Goal: Find contact information: Obtain details needed to contact an individual or organization

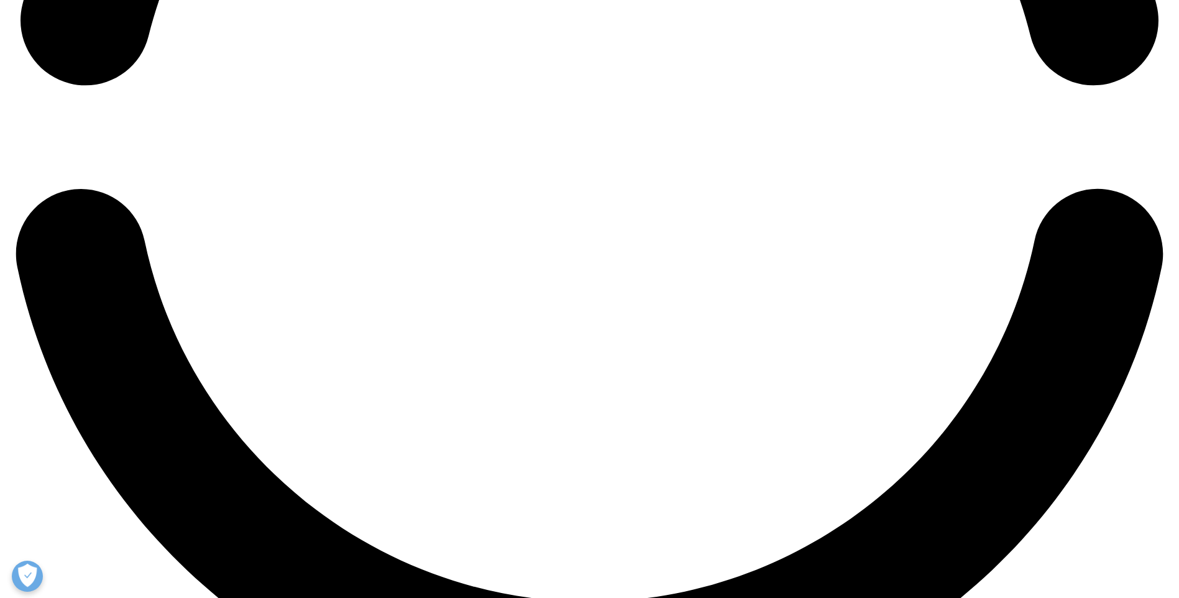
scroll to position [2487, 0]
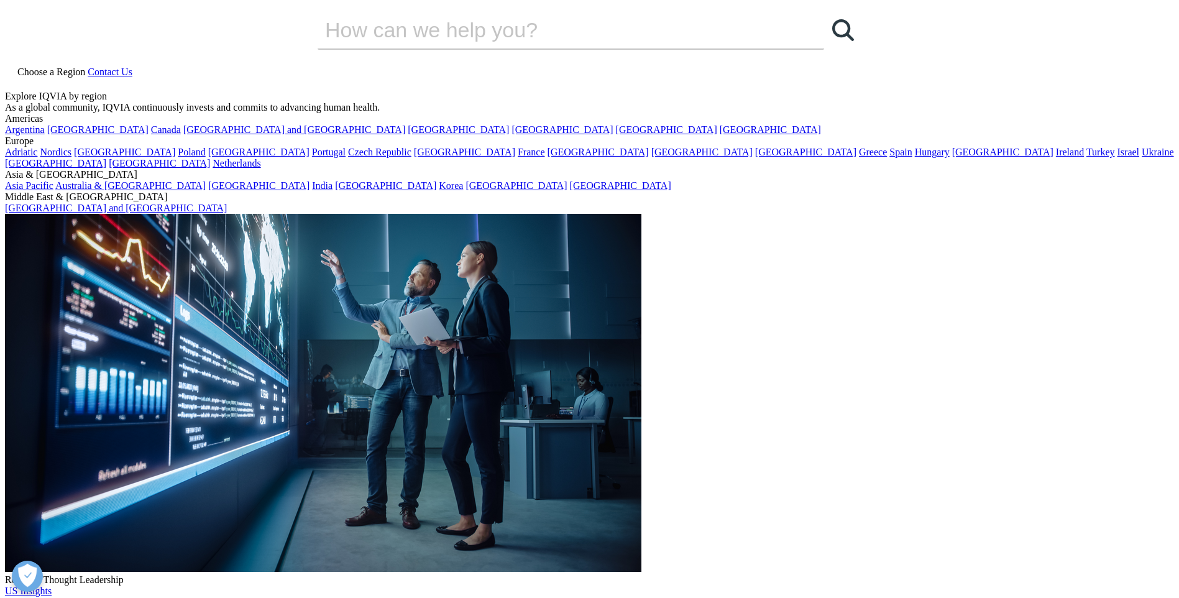
scroll to position [249, 0]
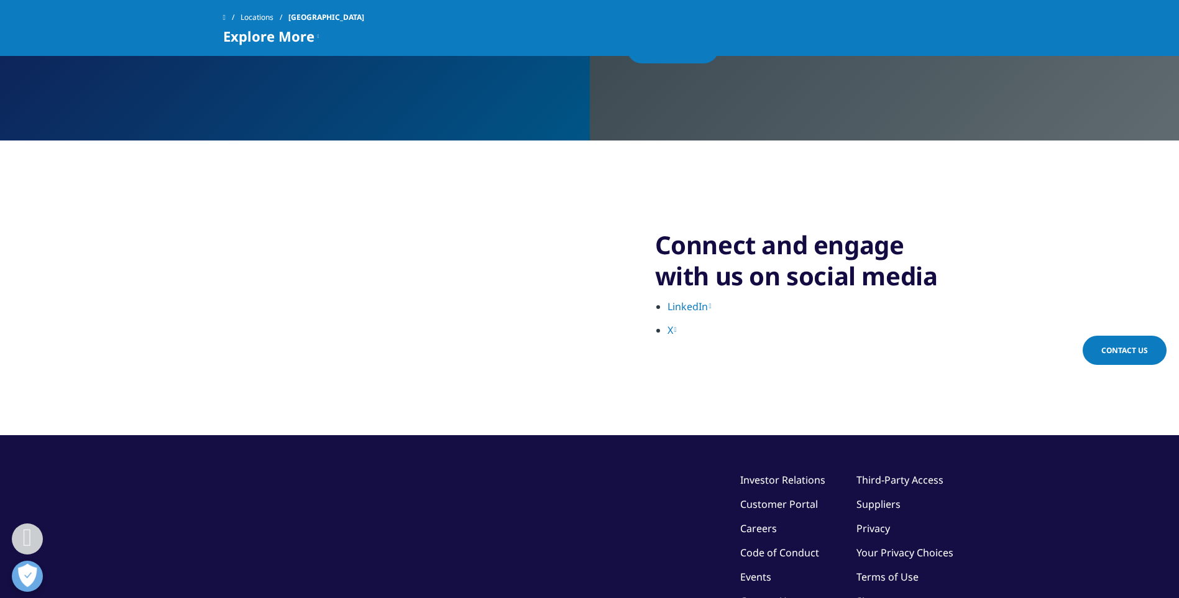
scroll to position [2798, 0]
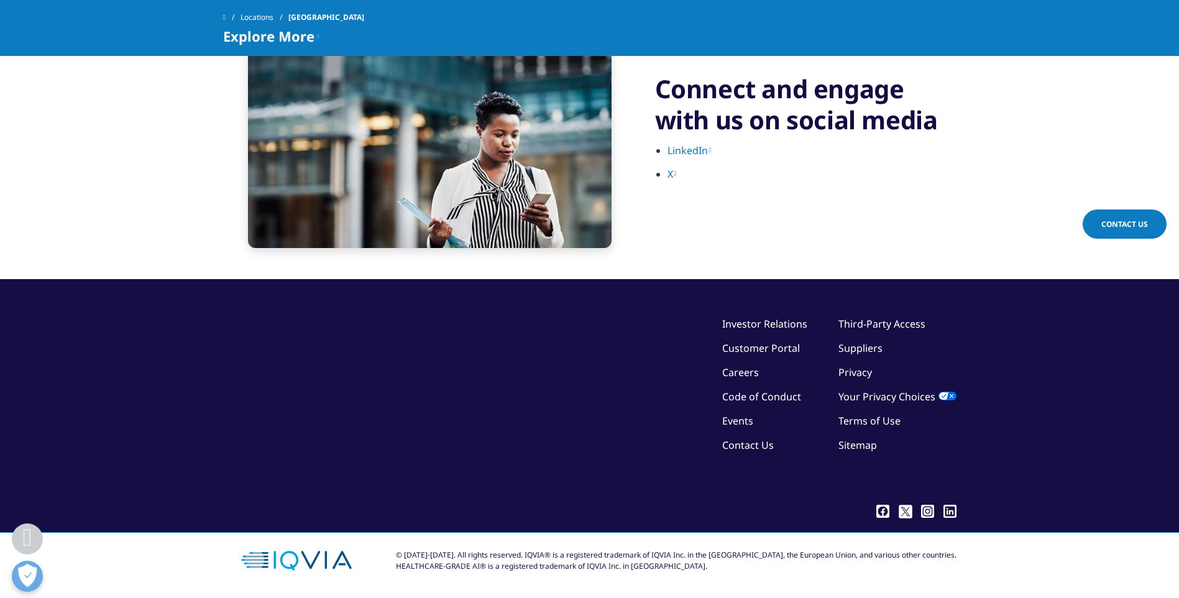
click at [745, 439] on link "Contact Us" at bounding box center [748, 445] width 52 height 14
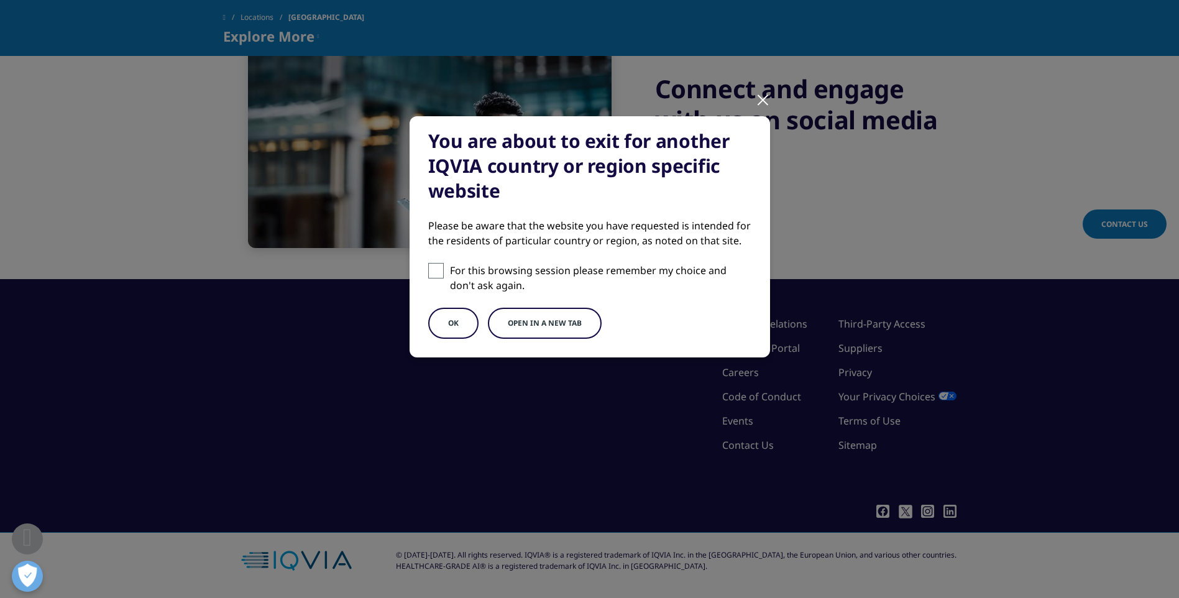
click at [437, 265] on span at bounding box center [436, 271] width 16 height 16
click at [437, 265] on input "For this browsing session please remember my choice and don't ask again." at bounding box center [436, 271] width 16 height 16
checkbox input "true"
click at [457, 322] on button "OK" at bounding box center [453, 323] width 50 height 31
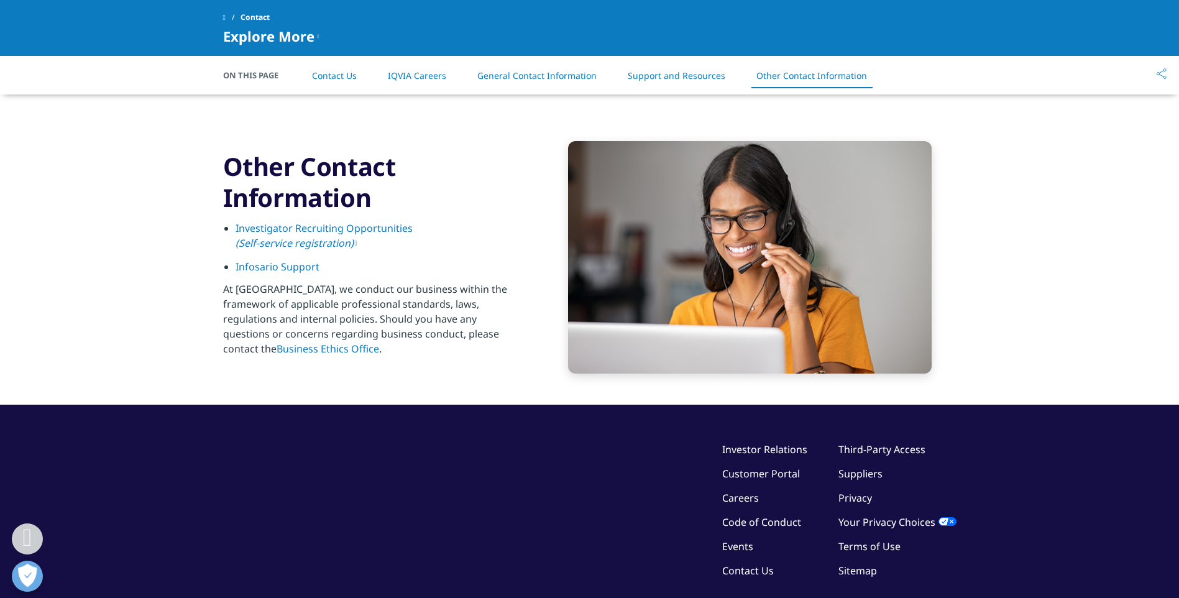
scroll to position [2027, 0]
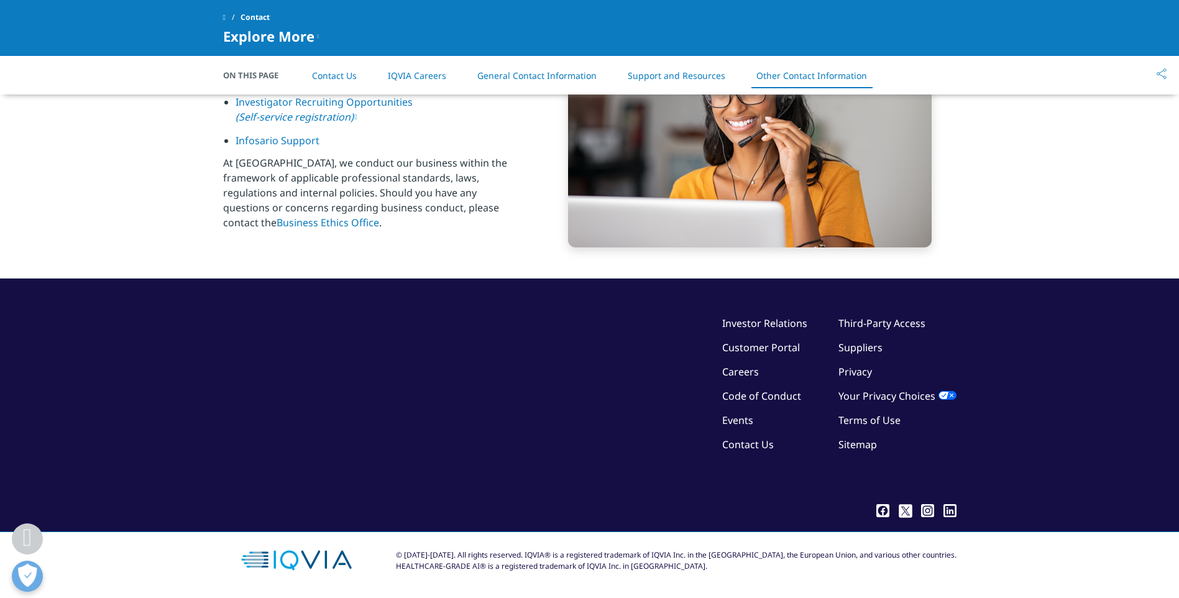
click at [860, 438] on link "Sitemap" at bounding box center [857, 444] width 39 height 14
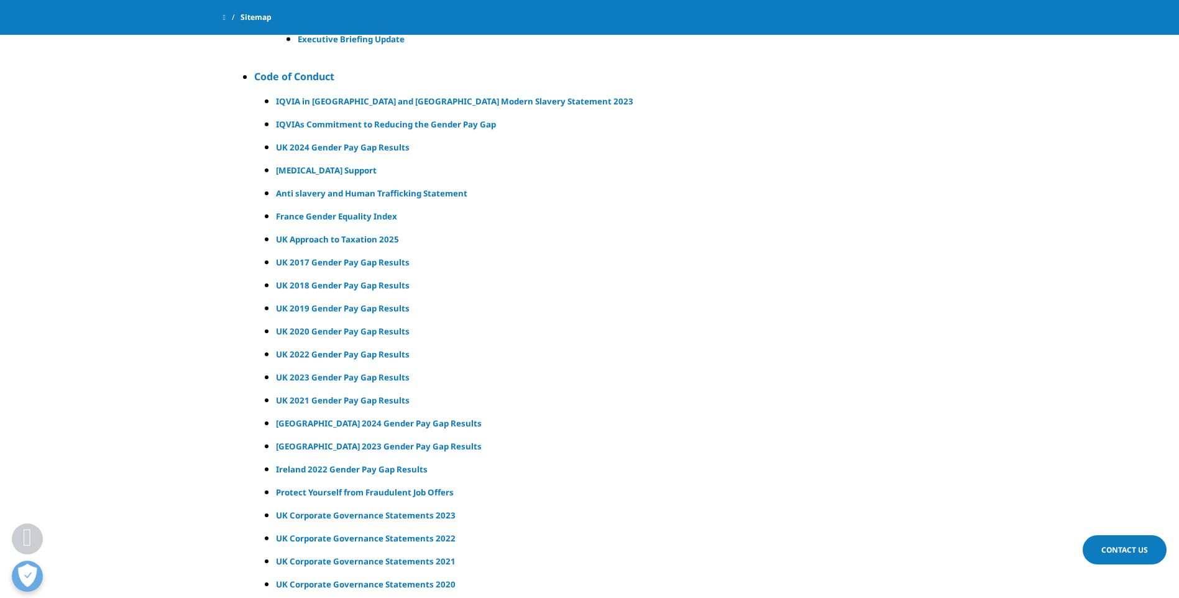
scroll to position [17271, 0]
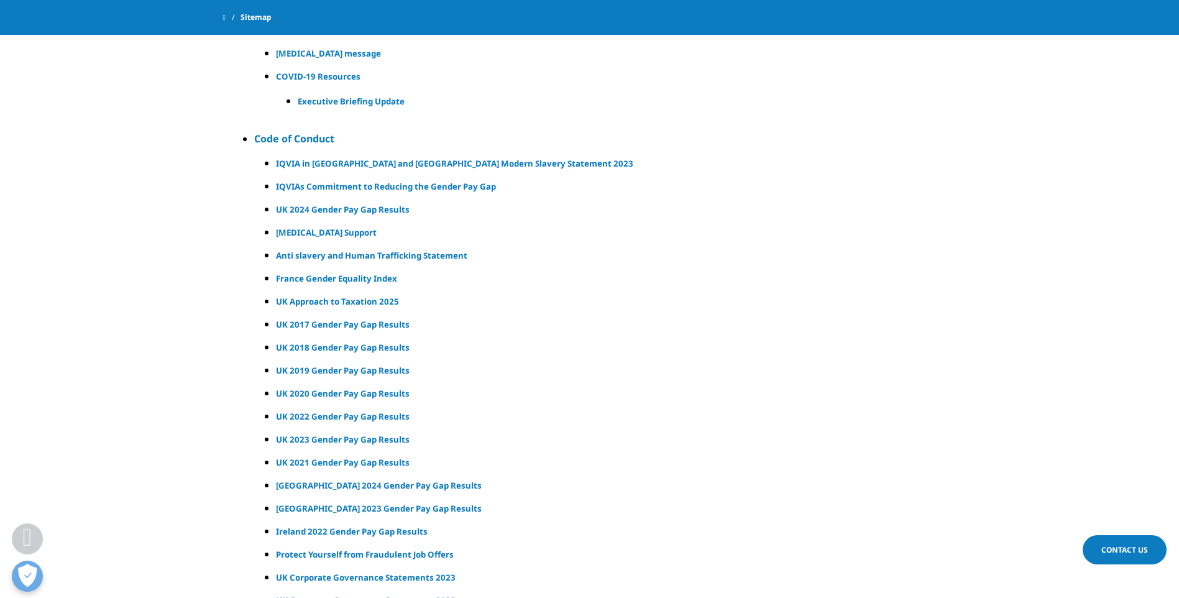
click at [226, 17] on span at bounding box center [224, 17] width 2 height 9
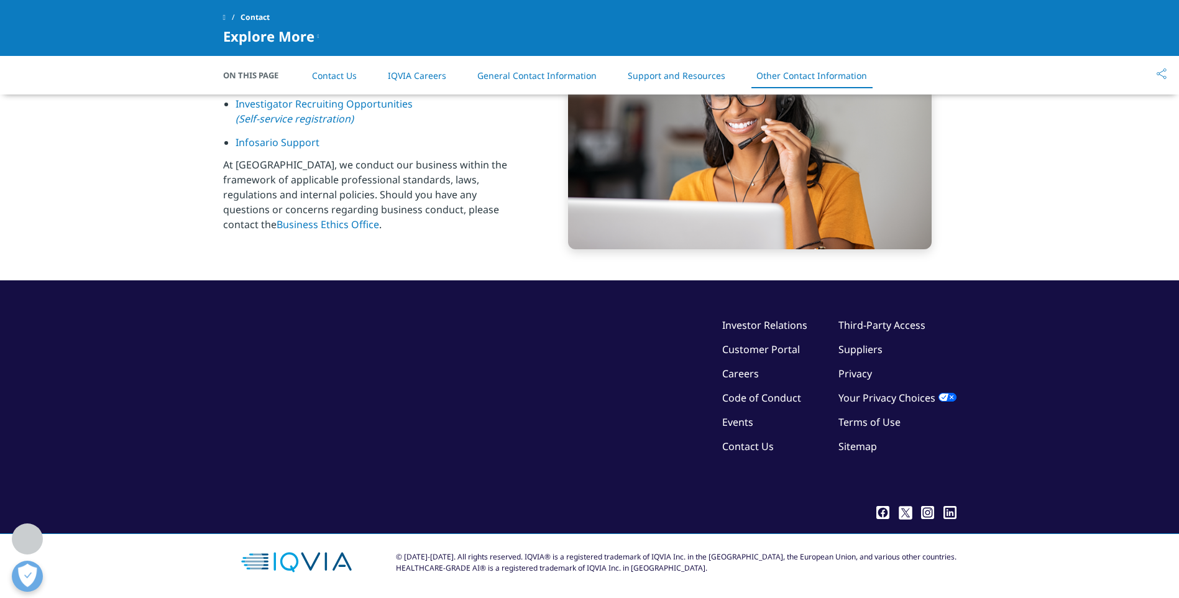
scroll to position [2027, 0]
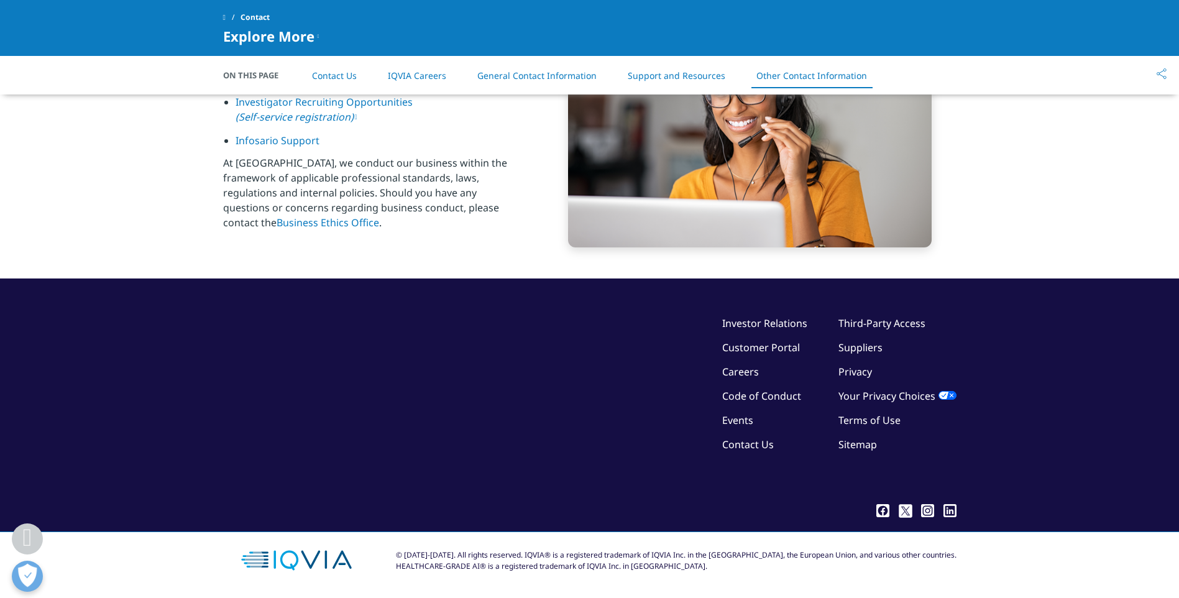
drag, startPoint x: 777, startPoint y: 384, endPoint x: 786, endPoint y: 381, distance: 9.8
click at [777, 389] on link "Code of Conduct" at bounding box center [761, 396] width 79 height 14
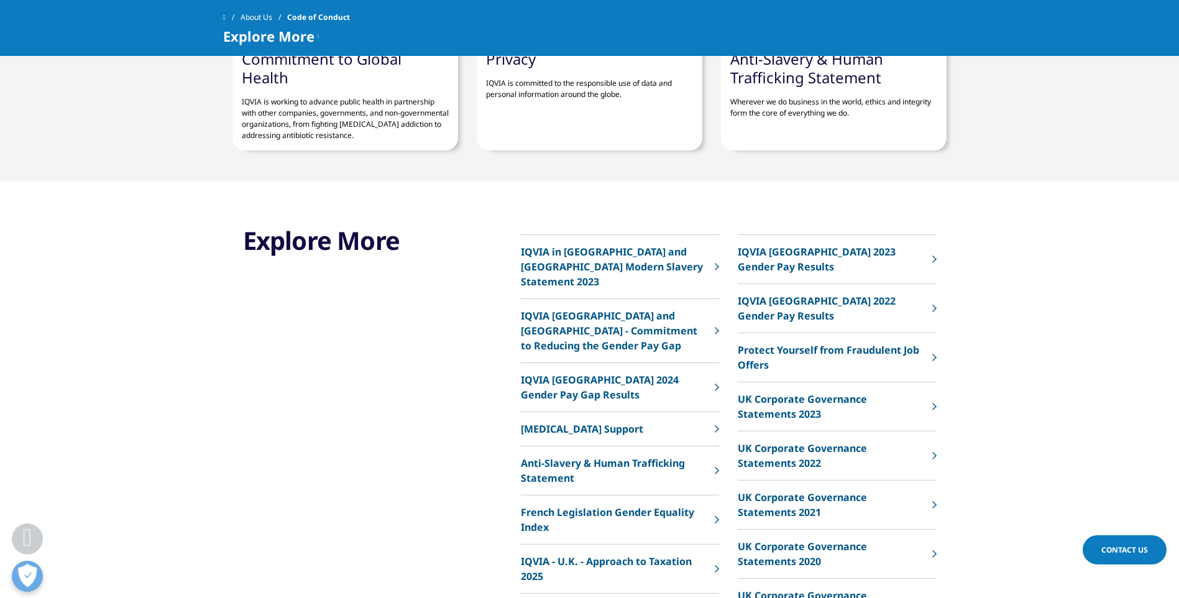
scroll to position [994, 0]
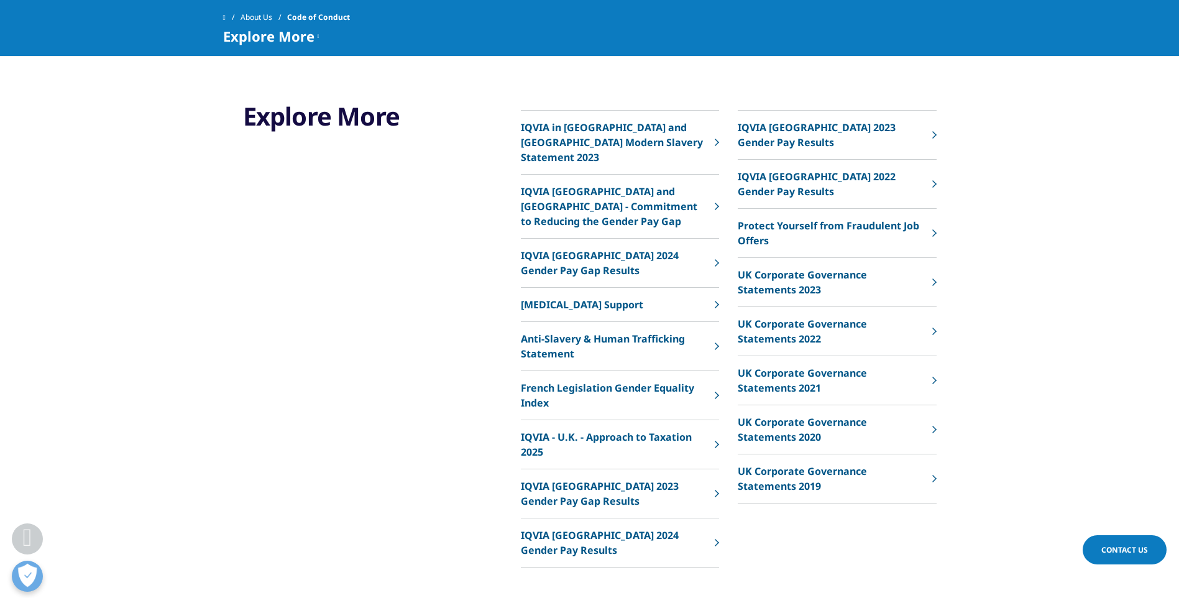
click at [712, 440] on link "​IQVIA - U.K. - Approach to Taxation 2025" at bounding box center [620, 444] width 198 height 49
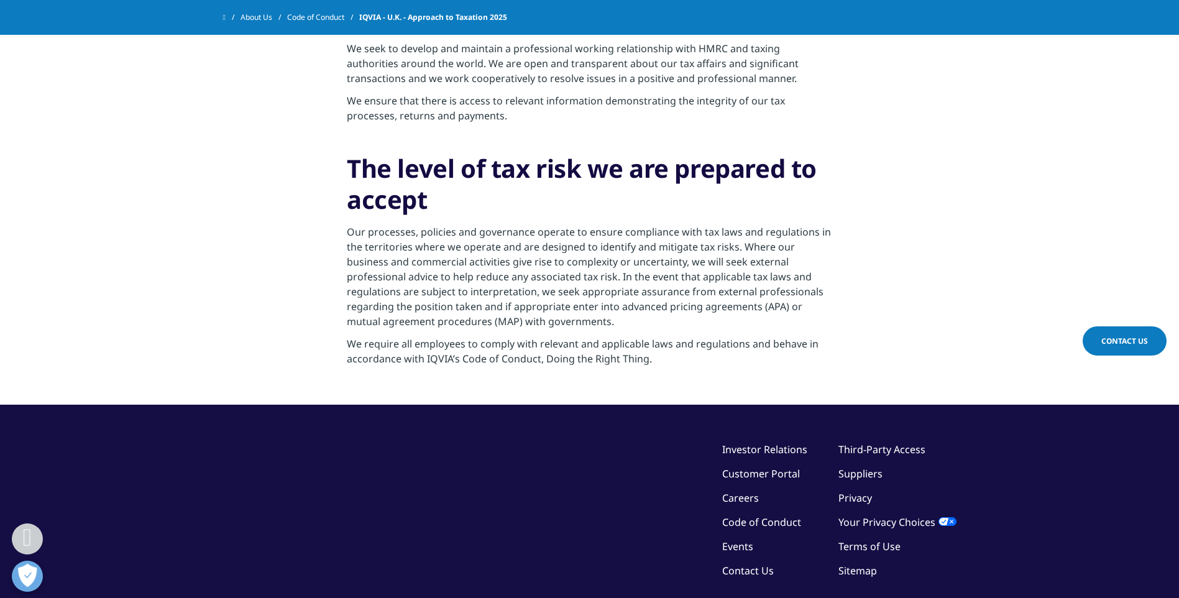
scroll to position [1359, 0]
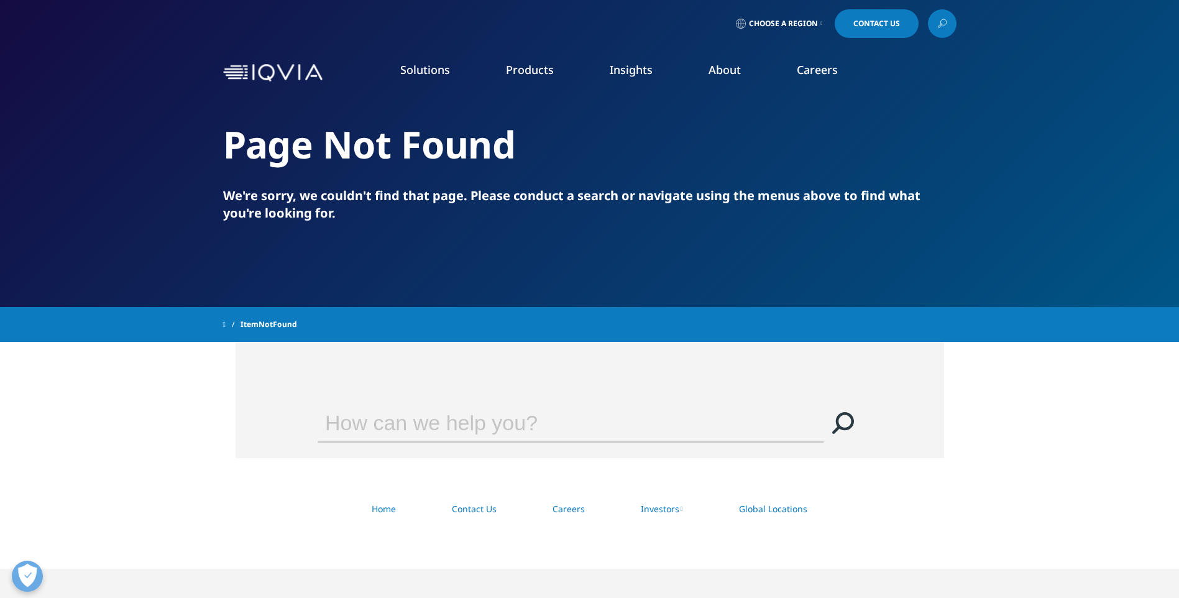
click at [472, 514] on link "Contact Us" at bounding box center [474, 509] width 45 height 12
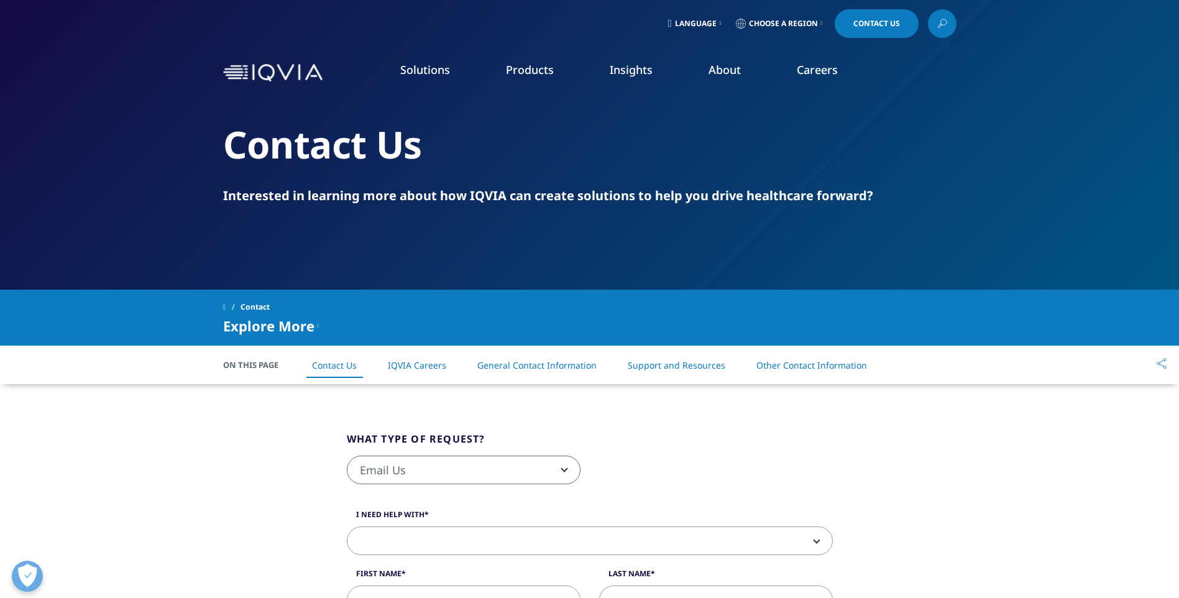
scroll to position [124, 0]
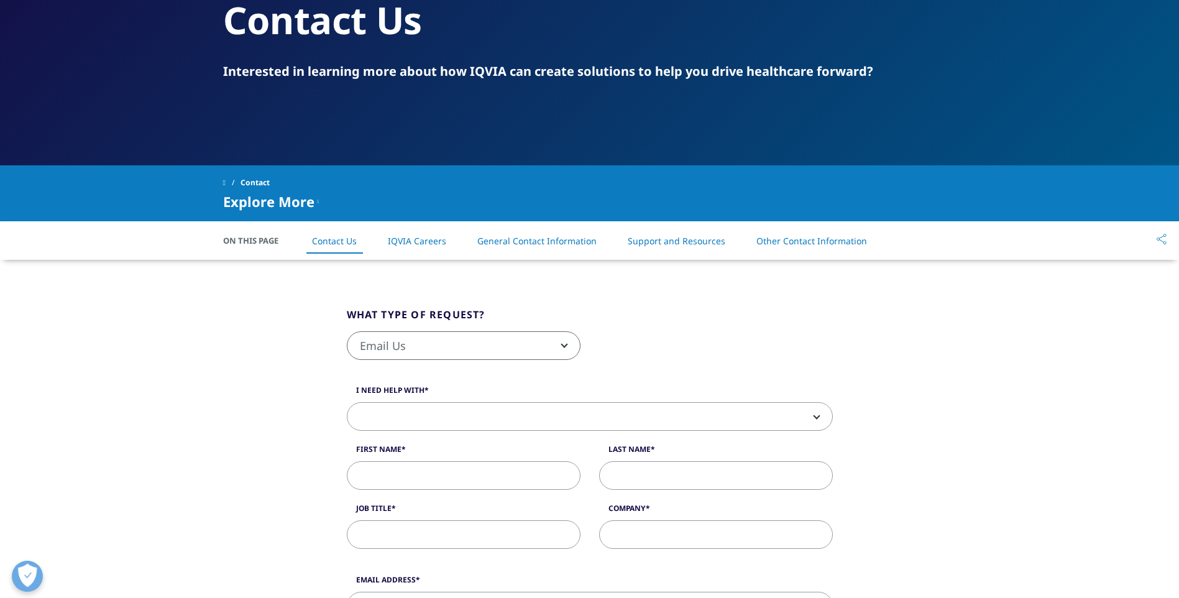
click at [821, 247] on li "Other Contact Information" at bounding box center [811, 240] width 135 height 37
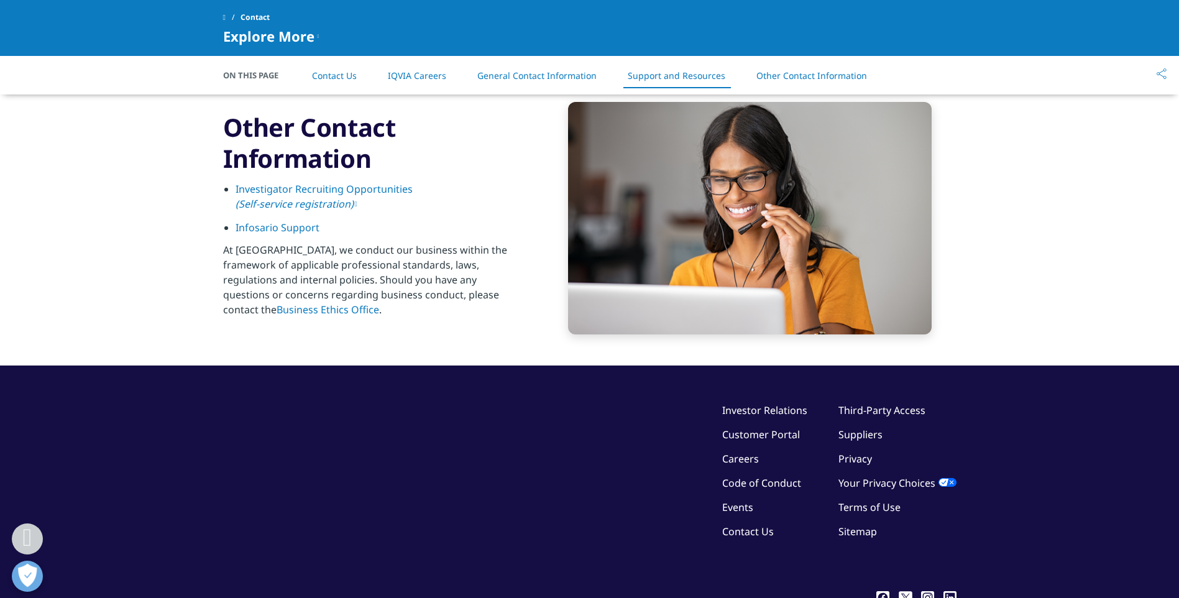
scroll to position [1841, 0]
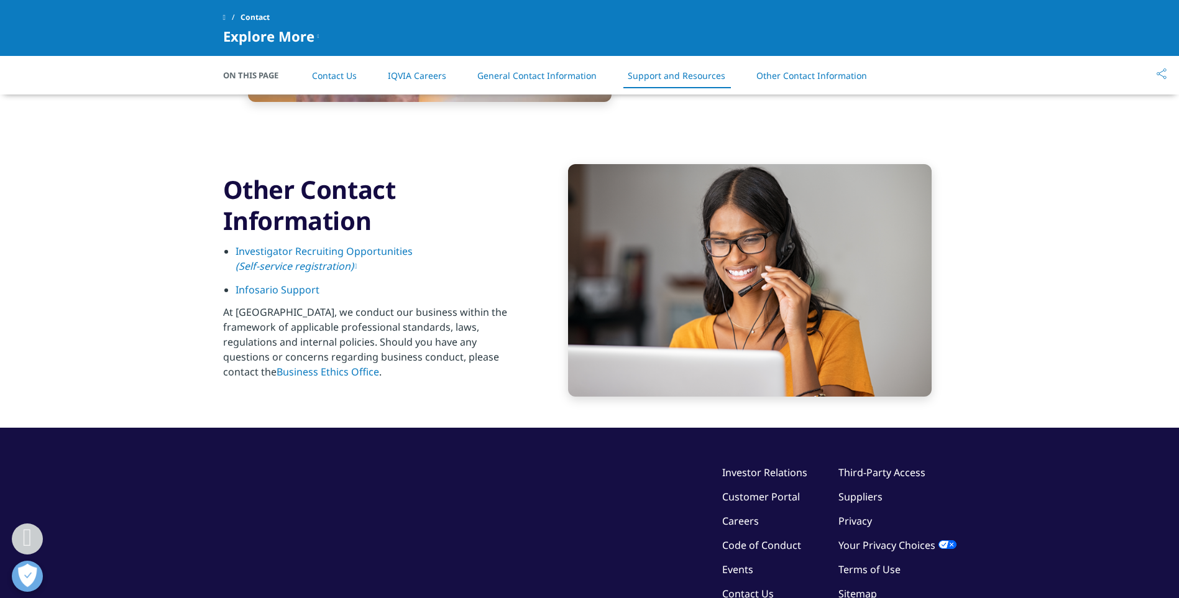
click at [379, 365] on link "Business Ethics Office" at bounding box center [327, 372] width 103 height 14
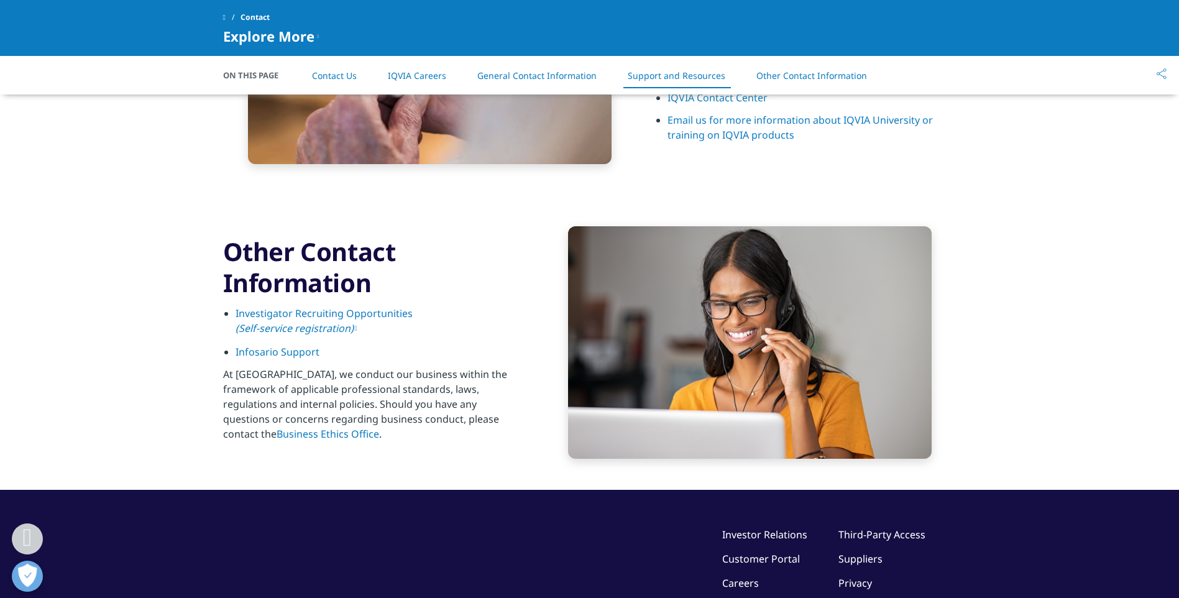
scroll to position [1592, 0]
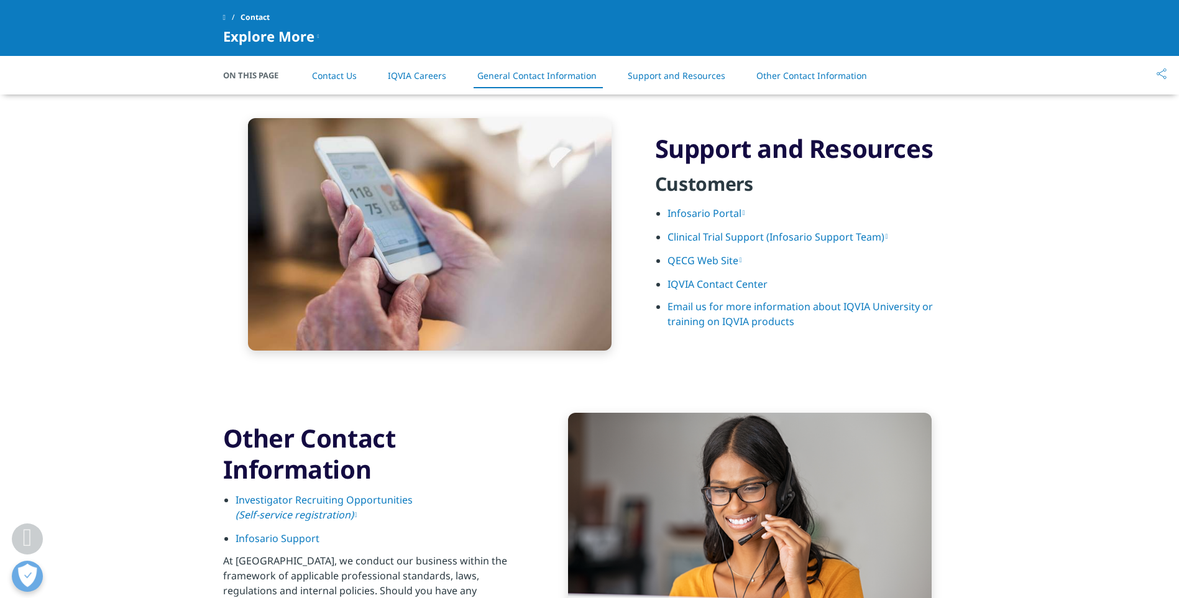
click at [712, 285] on link "IQVIA Contact Center" at bounding box center [717, 284] width 100 height 14
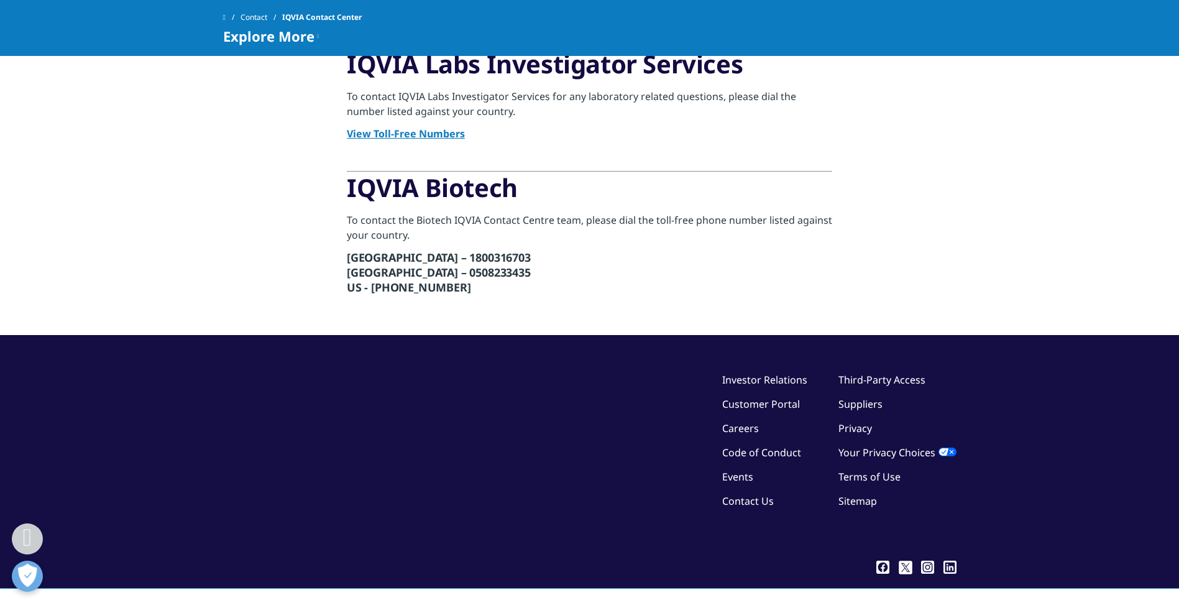
scroll to position [839, 0]
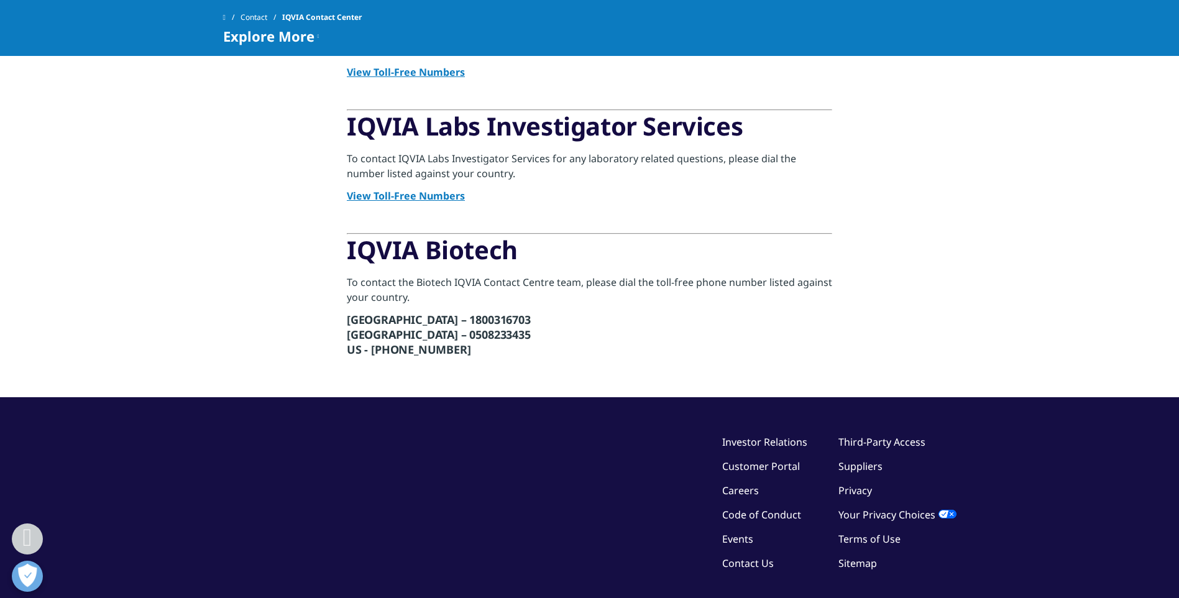
click at [878, 459] on link "Suppliers" at bounding box center [860, 466] width 44 height 14
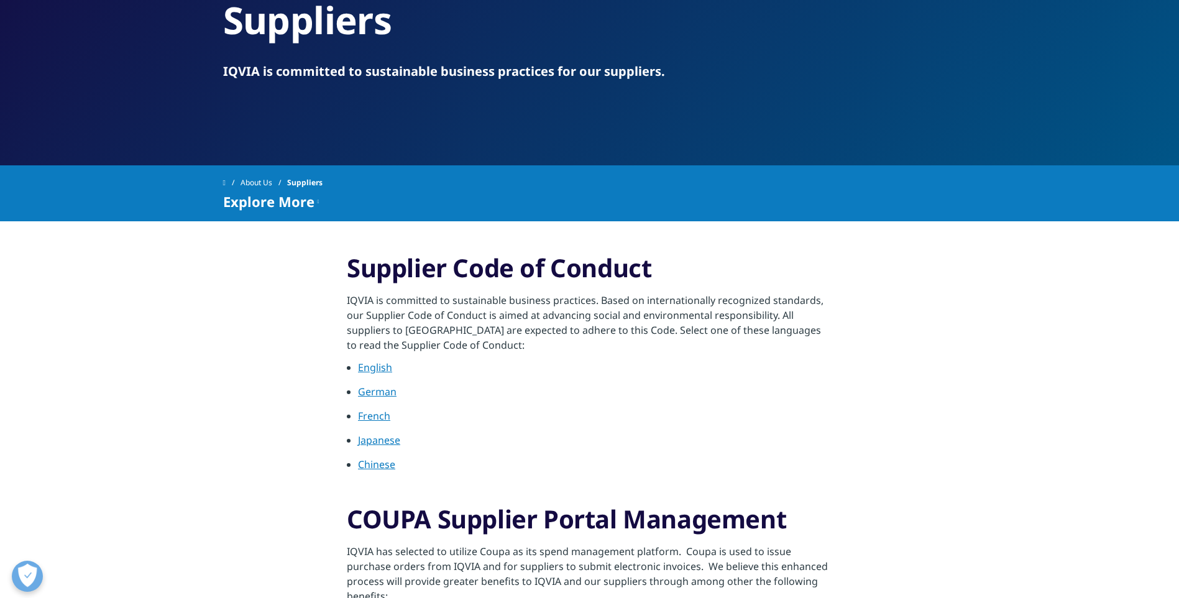
scroll to position [186, 0]
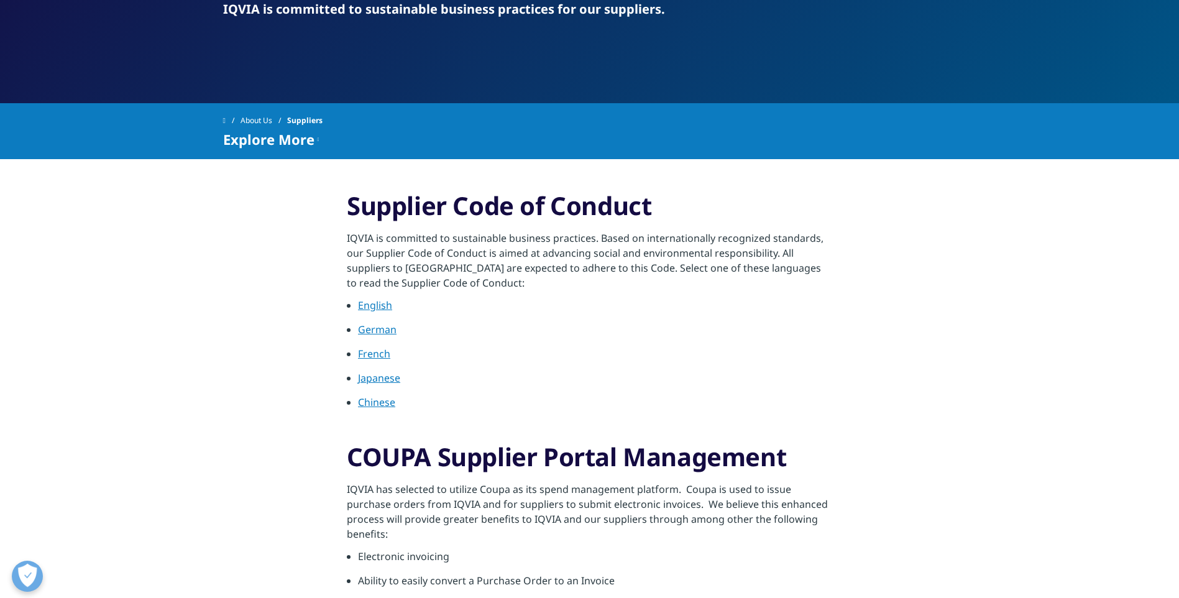
click at [373, 328] on link "German" at bounding box center [377, 329] width 39 height 14
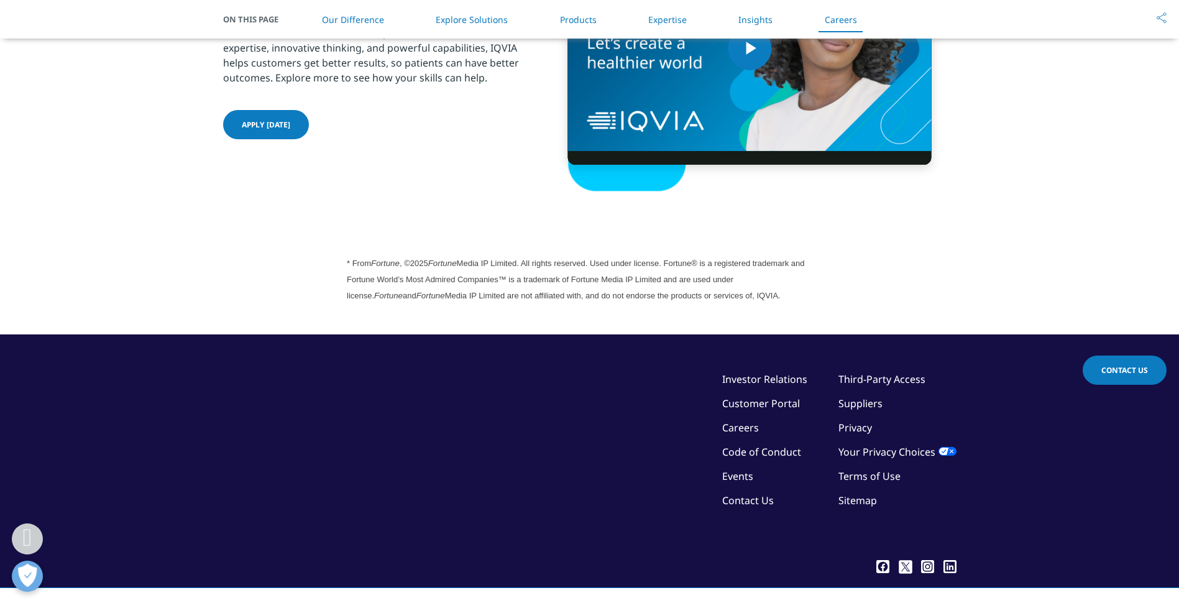
scroll to position [3438, 0]
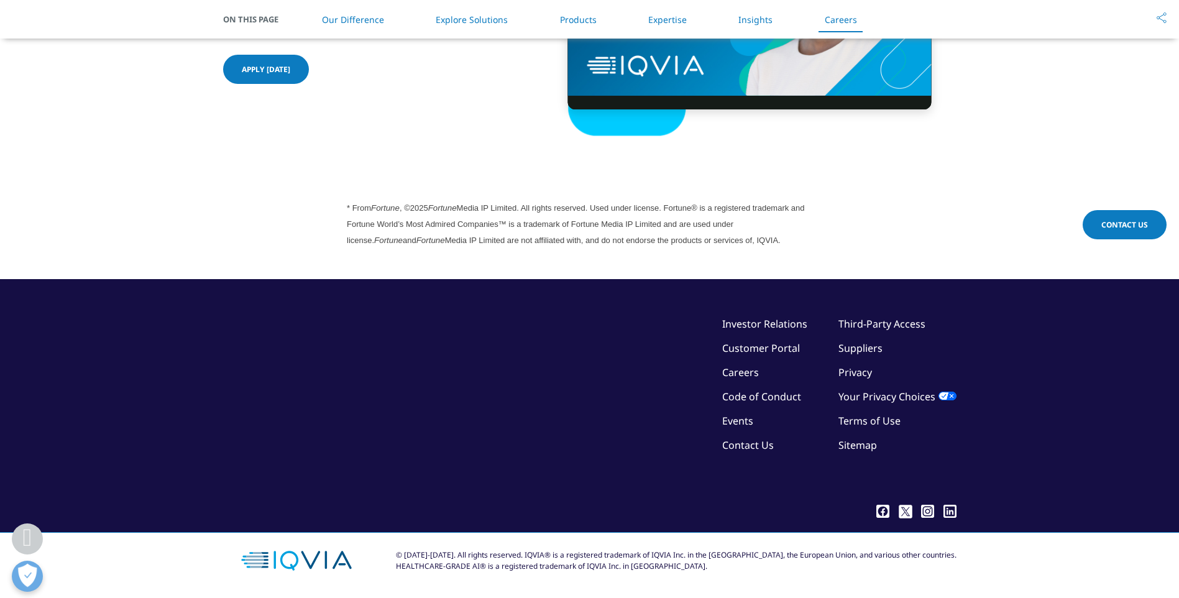
scroll to position [3438, 0]
